Goal: Transaction & Acquisition: Obtain resource

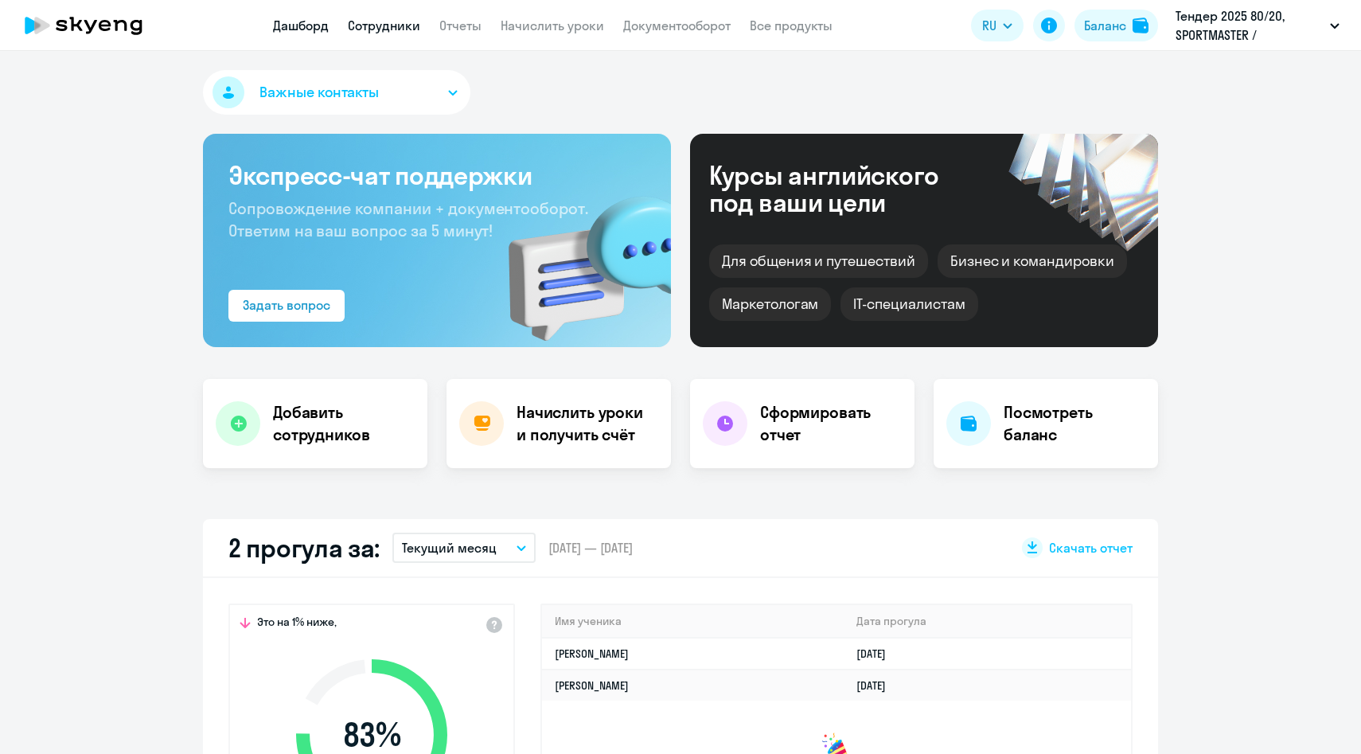
click at [389, 26] on link "Сотрудники" at bounding box center [384, 26] width 72 height 16
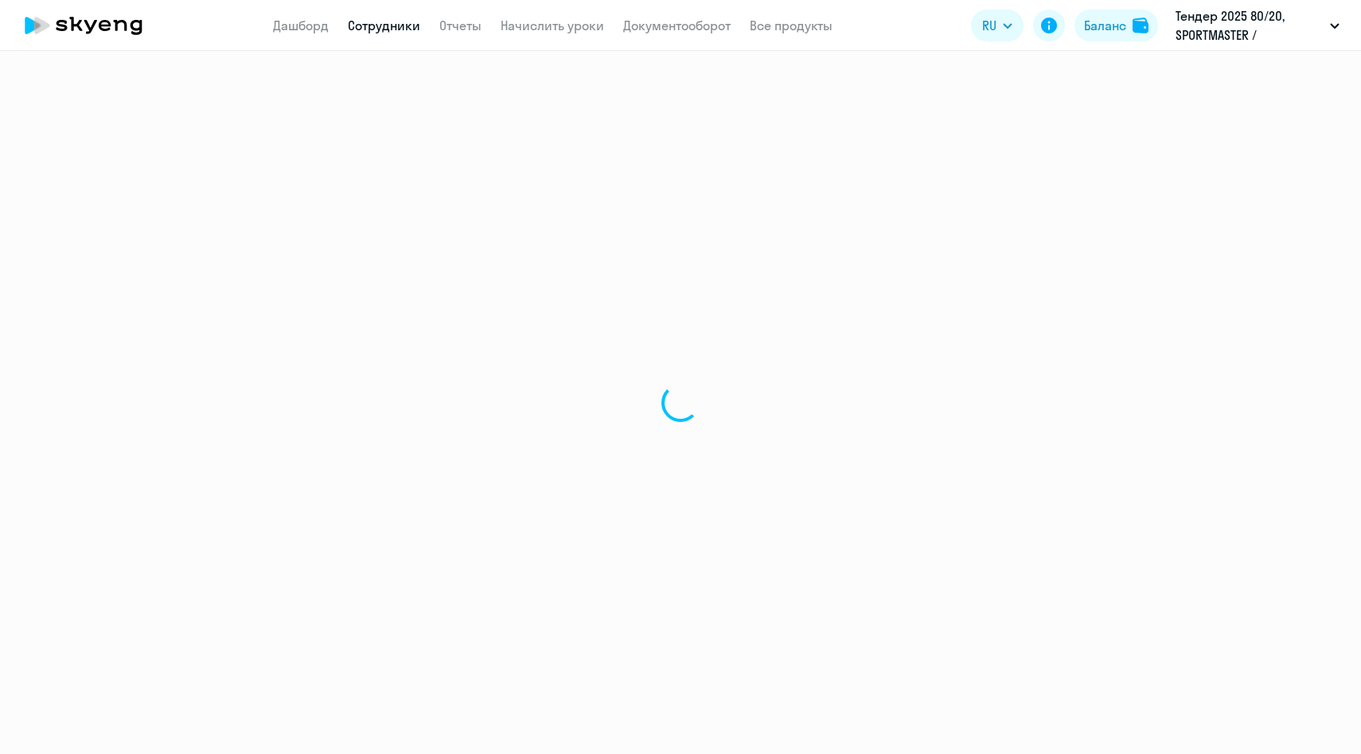
select select "30"
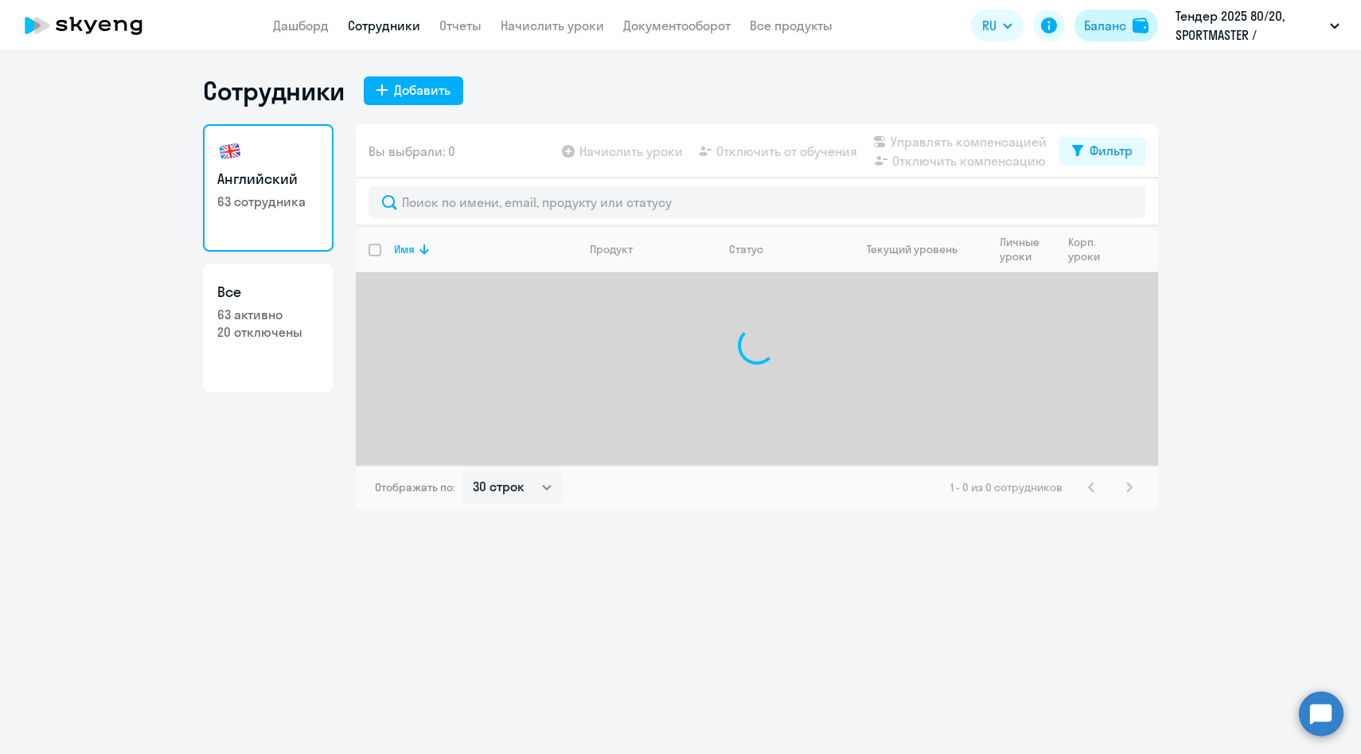
click at [1109, 31] on div "Баланс" at bounding box center [1105, 25] width 42 height 19
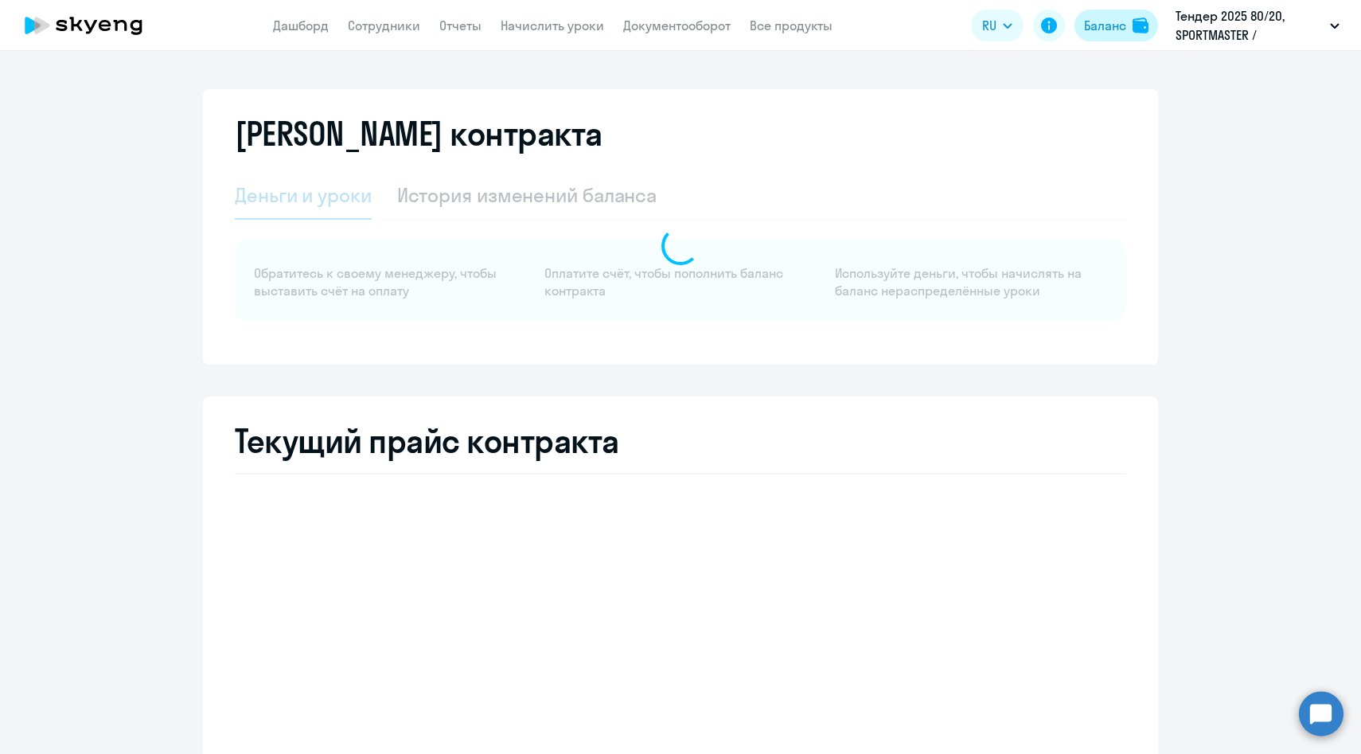
select select "english_adult_not_native_speaker"
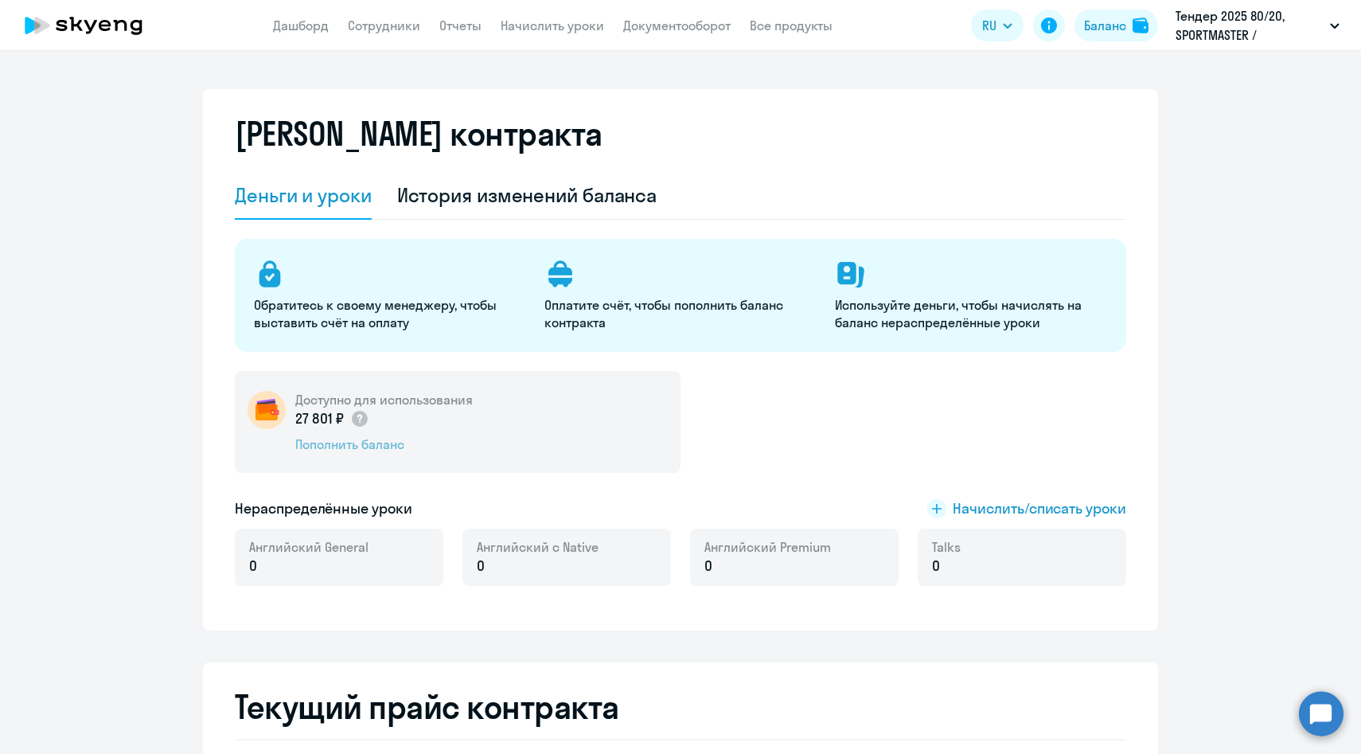
click at [361, 444] on div "Пополнить баланс" at bounding box center [383, 444] width 177 height 18
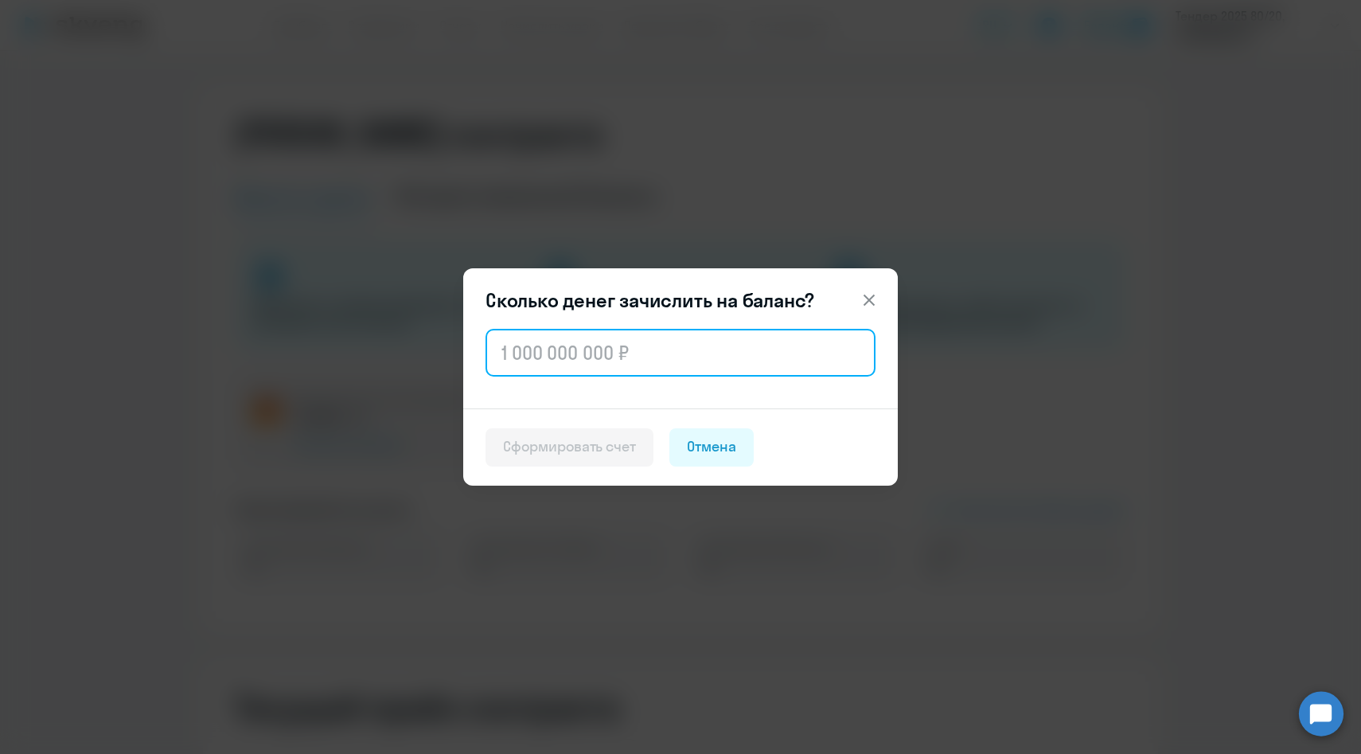
click at [594, 345] on input "text" at bounding box center [680, 353] width 390 height 48
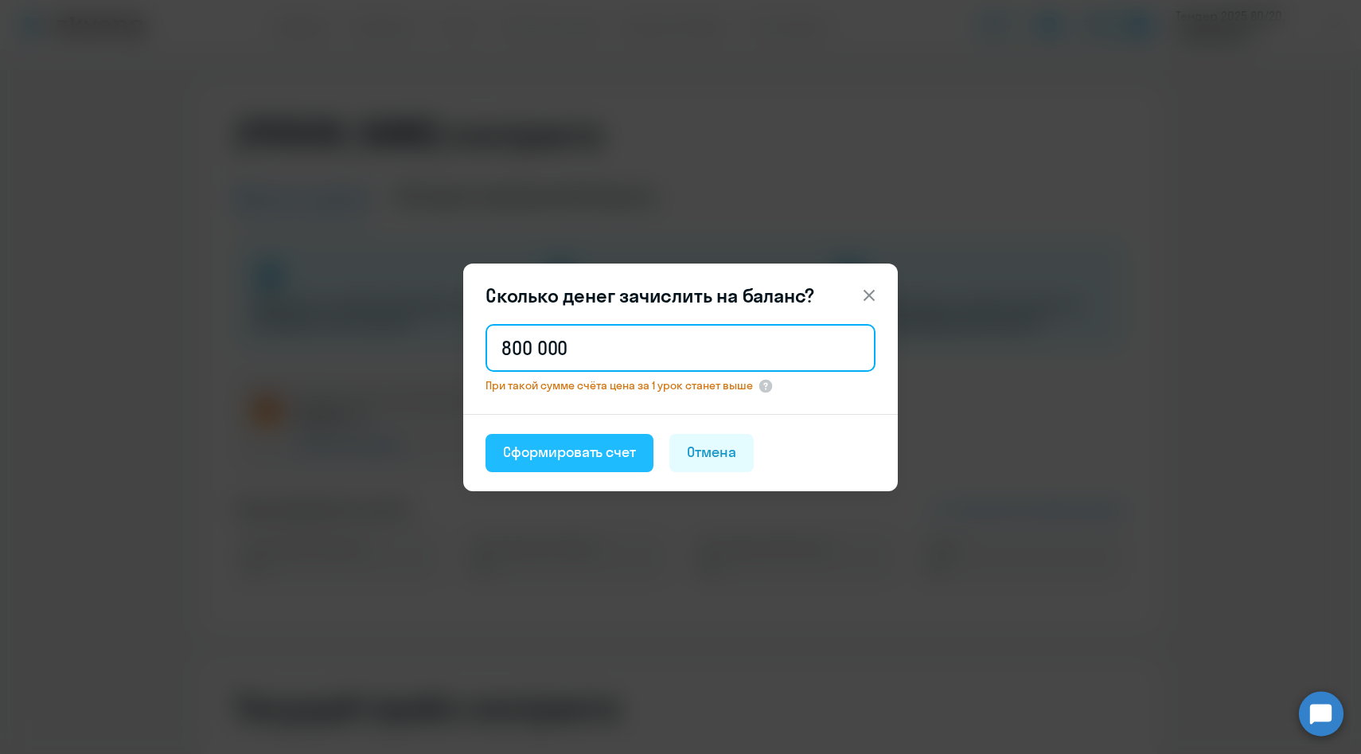
type input "800 000"
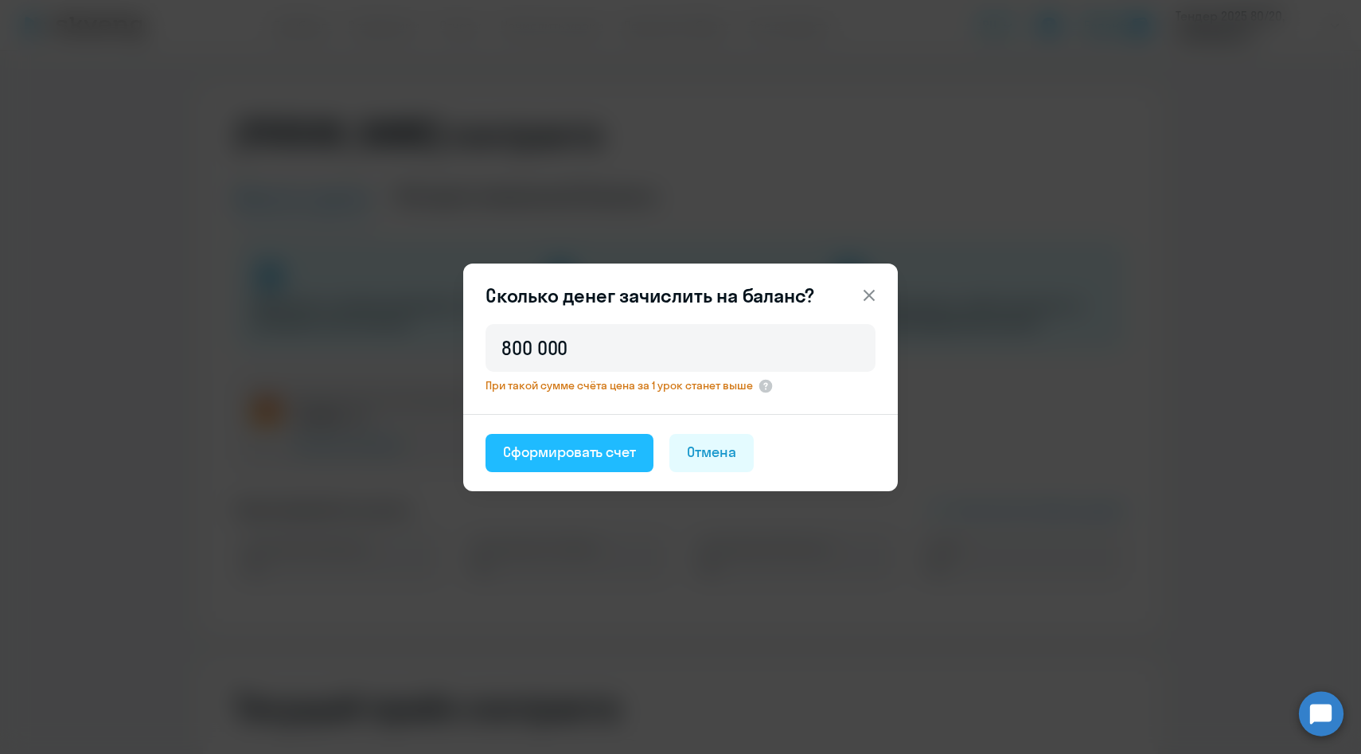
click at [559, 462] on button "Сформировать счет" at bounding box center [569, 453] width 168 height 38
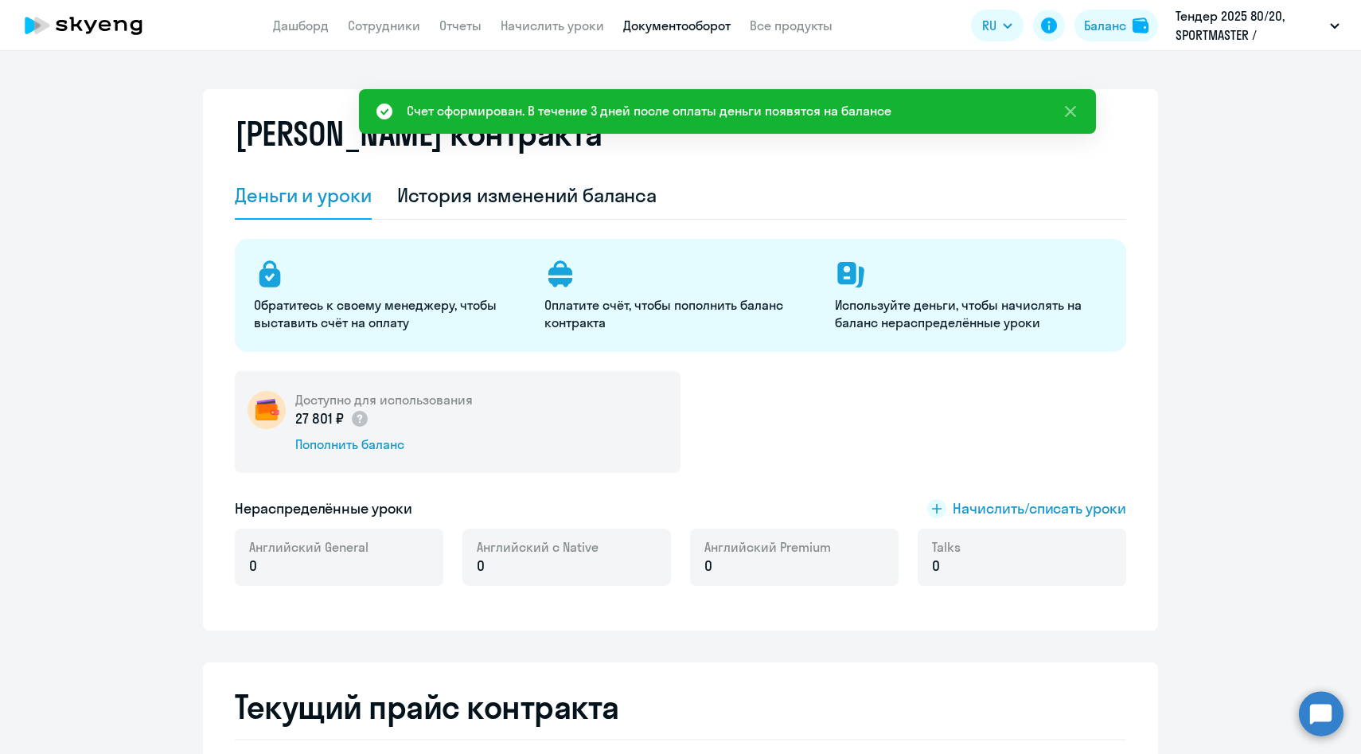
click at [673, 20] on link "Документооборот" at bounding box center [676, 26] width 107 height 16
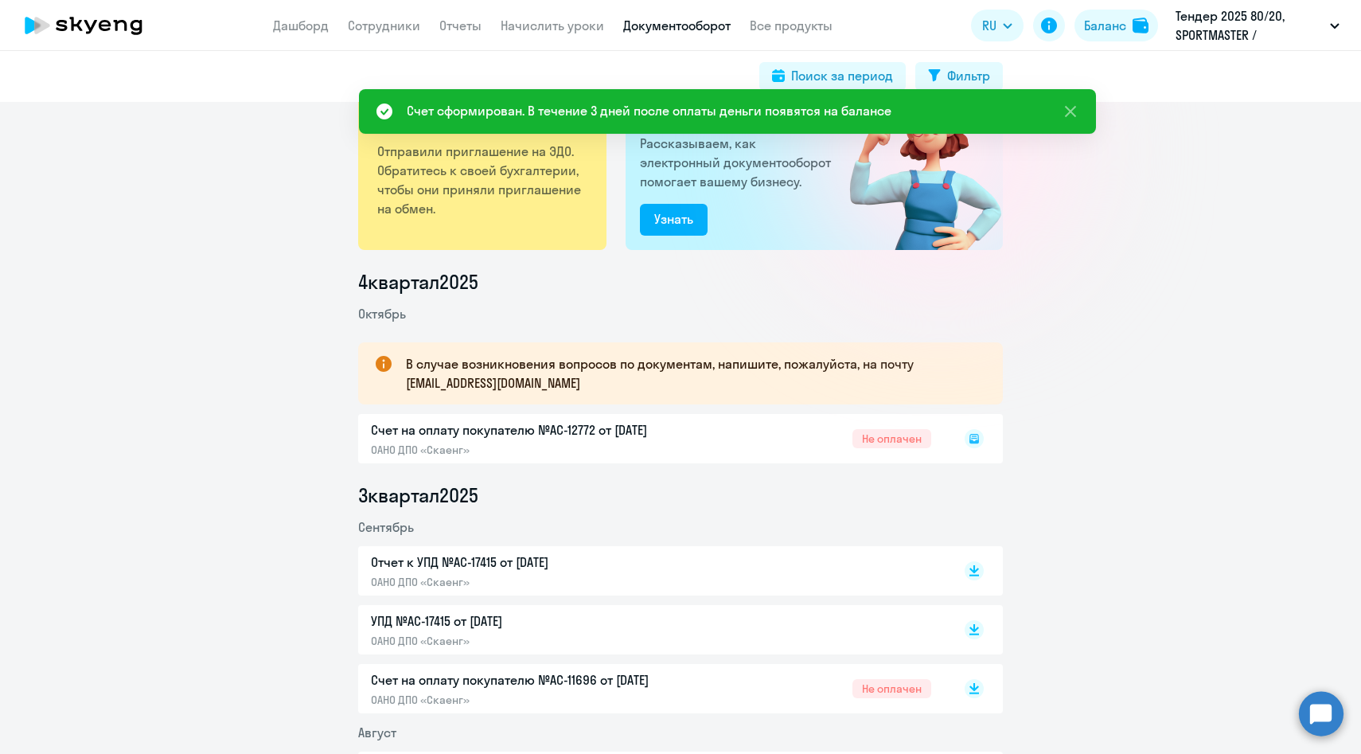
scroll to position [55, 0]
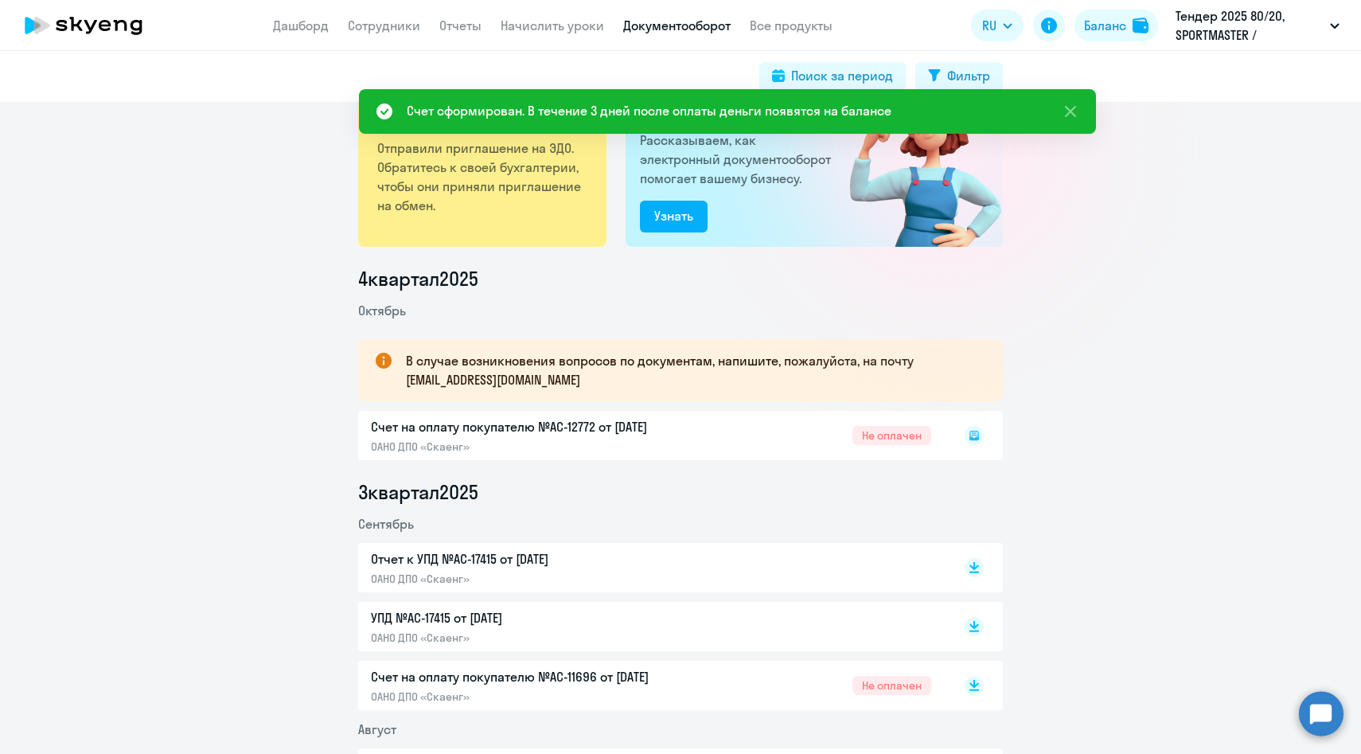
click at [976, 438] on icon at bounding box center [974, 436] width 10 height 10
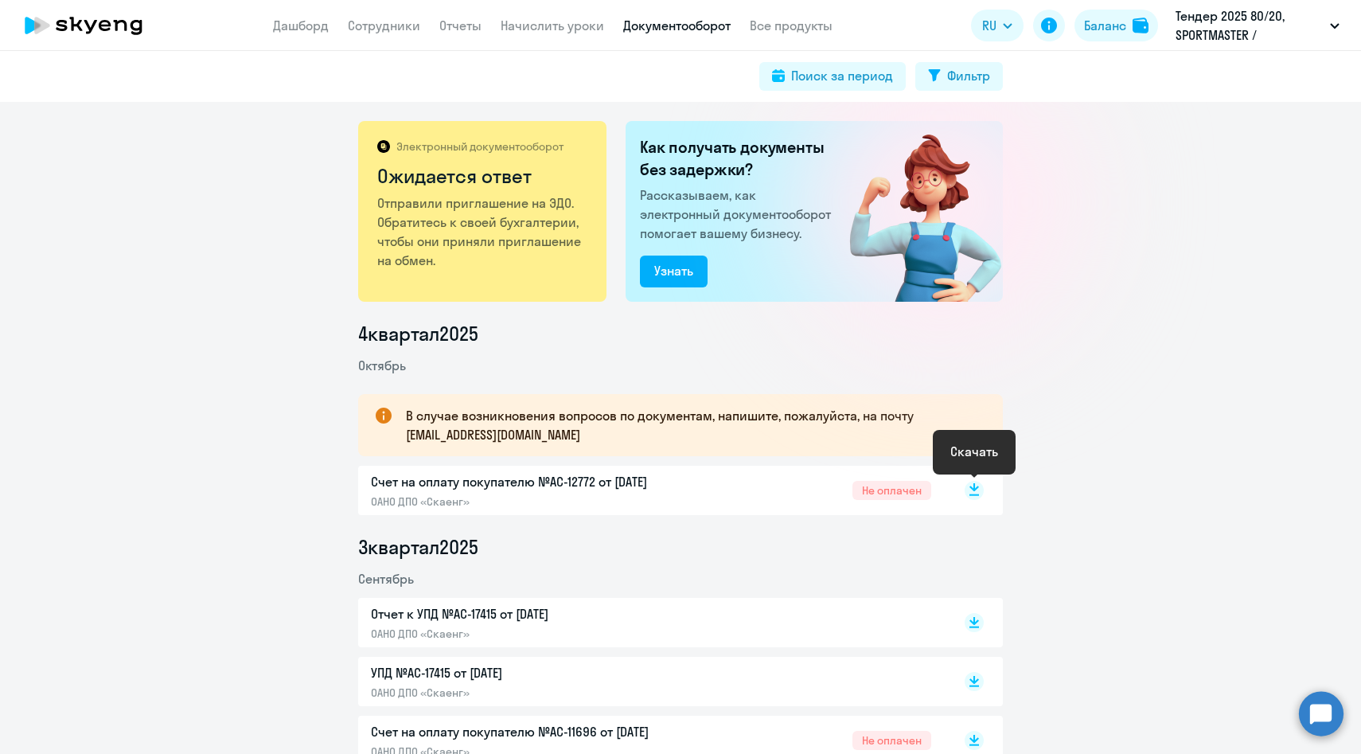
click at [977, 488] on icon at bounding box center [974, 487] width 10 height 8
